Goal: Check status

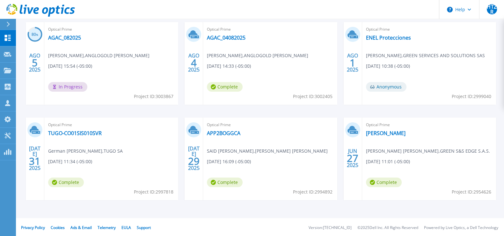
scroll to position [118, 0]
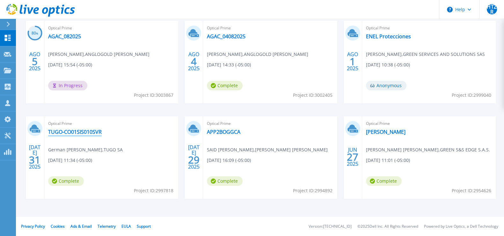
click at [54, 131] on link "TUGO-CO01SIS010SVR" at bounding box center [75, 131] width 54 height 6
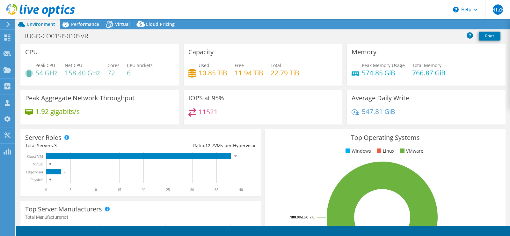
select select "USD"
